Goal: Task Accomplishment & Management: Use online tool/utility

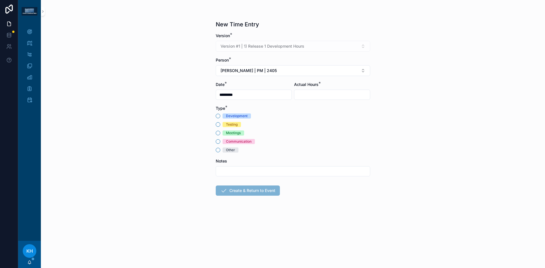
click at [315, 96] on input "scrollable content" at bounding box center [331, 95] width 75 height 8
type input "****"
click at [218, 150] on button "Other" at bounding box center [218, 150] width 5 height 5
click at [231, 167] on input "scrollable content" at bounding box center [293, 171] width 154 height 8
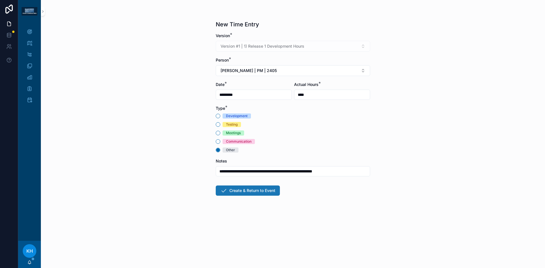
type input "**********"
click at [249, 189] on button "Create & Return to Event" at bounding box center [248, 191] width 64 height 10
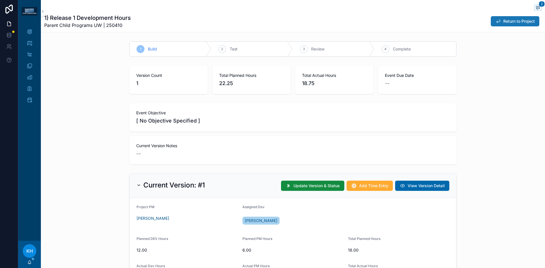
click at [512, 23] on span "Return to Project" at bounding box center [518, 21] width 31 height 6
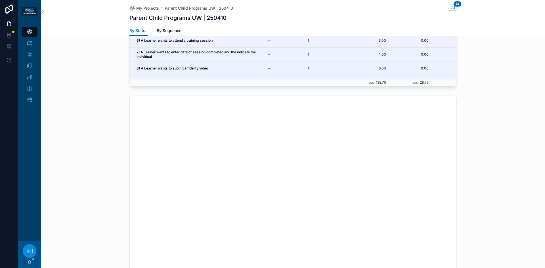
scroll to position [775, 0]
click at [26, 33] on div "My Projects" at bounding box center [29, 31] width 9 height 9
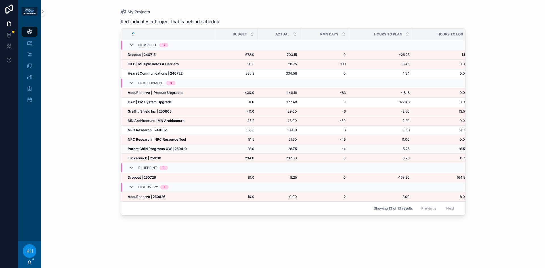
click at [142, 150] on strong "Parent Child Programs UW | 250410" at bounding box center [157, 149] width 59 height 4
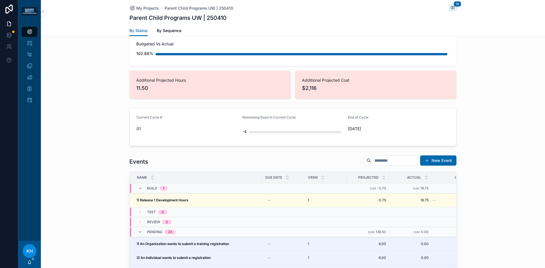
scroll to position [488, 0]
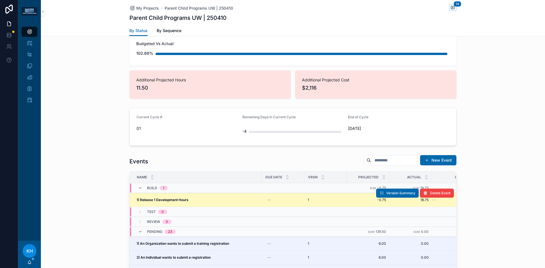
click at [157, 198] on strong "1) Release 1 Development Hours" at bounding box center [162, 200] width 52 height 4
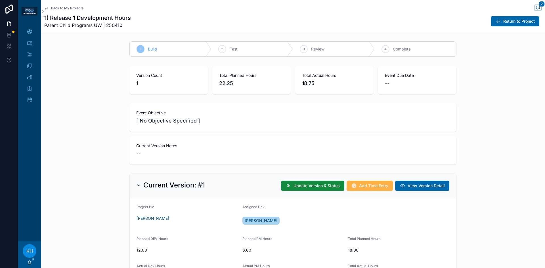
click at [373, 187] on span "Add Time Entry" at bounding box center [373, 186] width 29 height 6
